Goal: Task Accomplishment & Management: Manage account settings

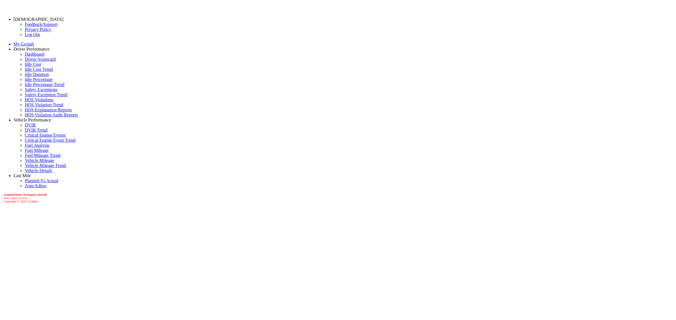
drag, startPoint x: 618, startPoint y: 205, endPoint x: 619, endPoint y: 210, distance: 4.8
drag, startPoint x: 213, startPoint y: 236, endPoint x: 353, endPoint y: 254, distance: 141.9
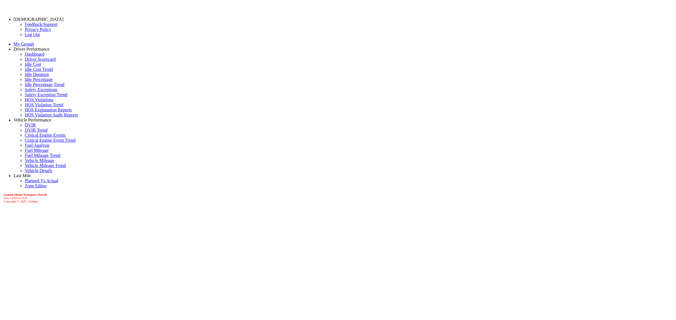
drag, startPoint x: 620, startPoint y: 207, endPoint x: 617, endPoint y: 211, distance: 4.8
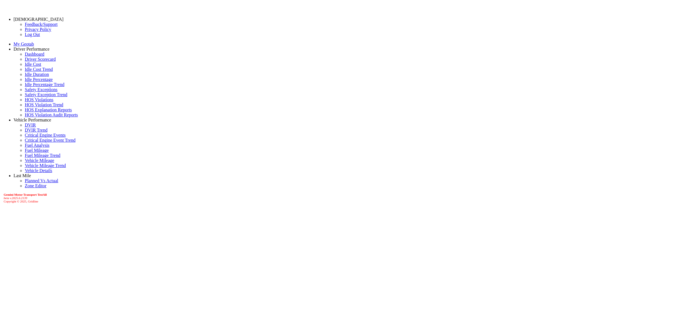
select select "*******"
click at [20, 178] on link "Last Mile" at bounding box center [22, 175] width 17 height 5
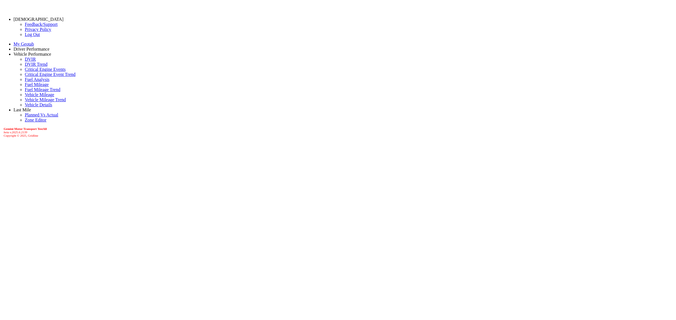
click at [29, 108] on link "Last Mile" at bounding box center [22, 110] width 17 height 5
